Goal: Check status: Check status

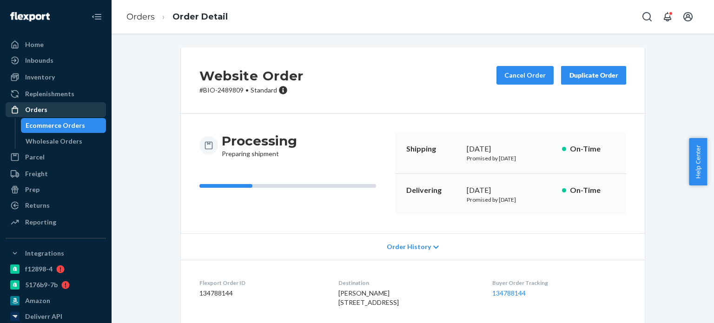
scroll to position [47, 0]
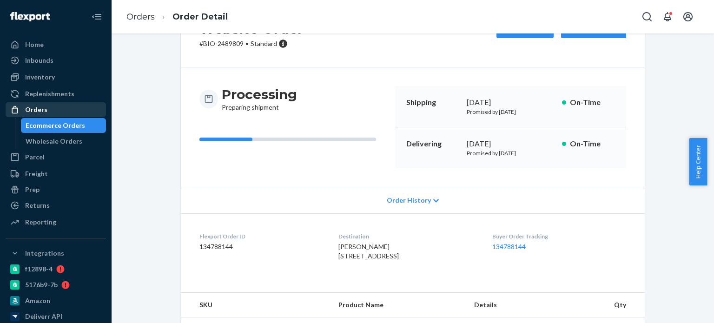
click at [73, 106] on div "Orders" at bounding box center [56, 109] width 99 height 13
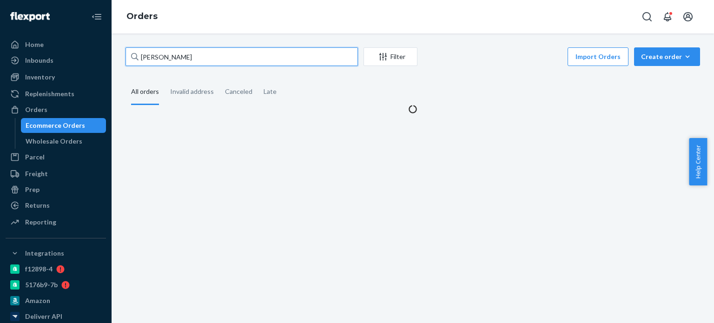
click at [233, 57] on input "[PERSON_NAME]" at bounding box center [242, 56] width 233 height 19
paste input "[PERSON_NAME]"
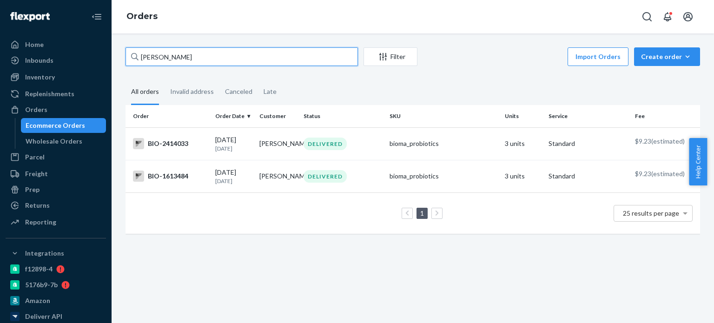
type input "[PERSON_NAME]"
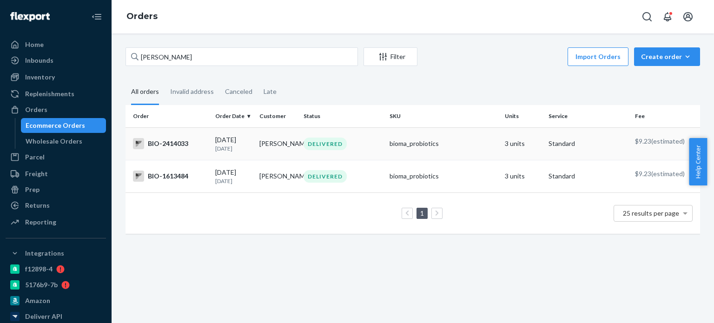
click at [183, 147] on div "BIO-2414033" at bounding box center [170, 143] width 75 height 11
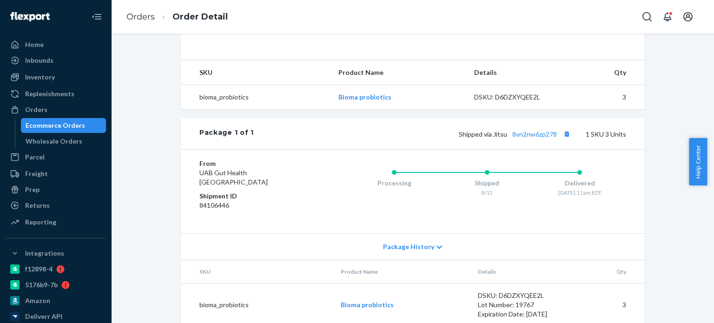
scroll to position [311, 0]
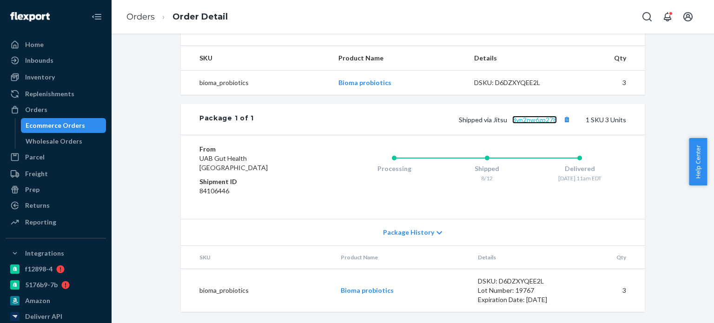
click at [525, 120] on link "8vn2nw6zp278" at bounding box center [535, 120] width 45 height 8
